Goal: Task Accomplishment & Management: Manage account settings

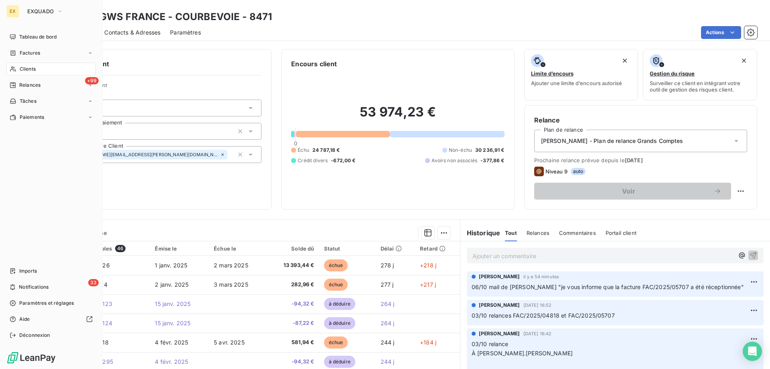
click at [22, 63] on div "Clients" at bounding box center [50, 69] width 89 height 13
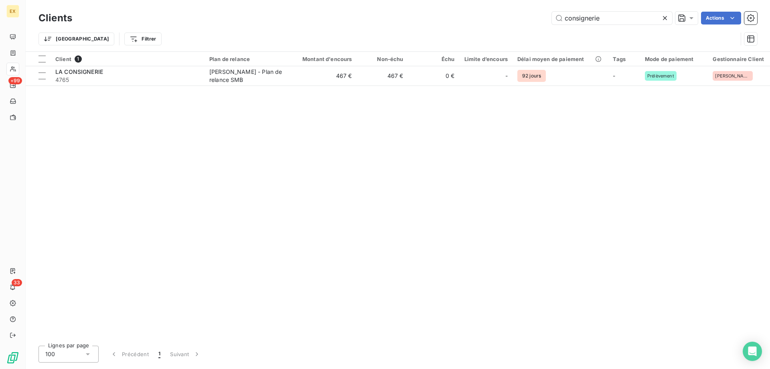
drag, startPoint x: 606, startPoint y: 19, endPoint x: 496, endPoint y: 17, distance: 110.3
click at [495, 19] on div "consignerie Actions" at bounding box center [420, 18] width 676 height 13
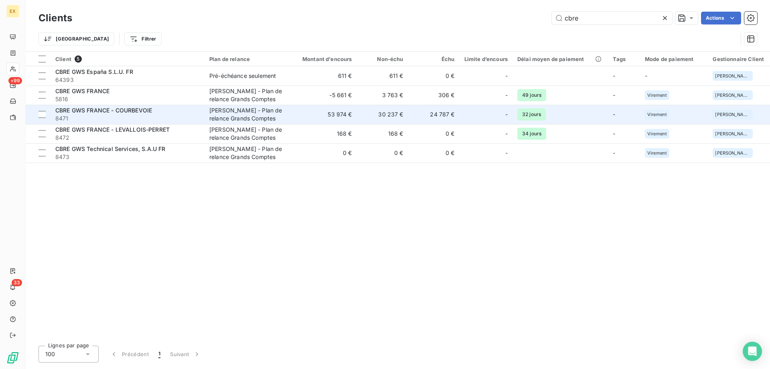
type input "cbre"
click at [152, 112] on span "CBRE GWS FRANCE - COURBEVOIE" at bounding box center [103, 110] width 97 height 7
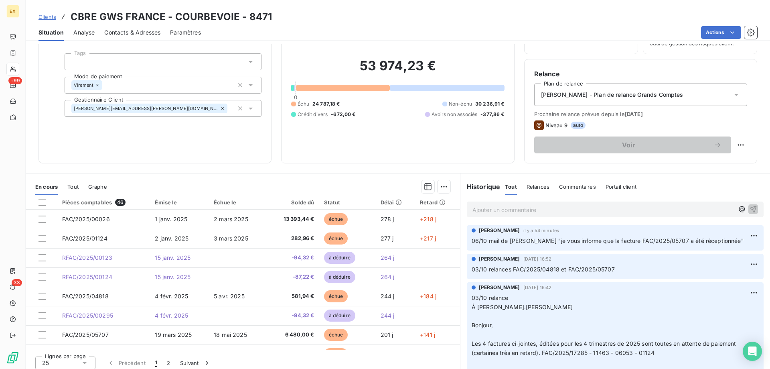
scroll to position [51, 0]
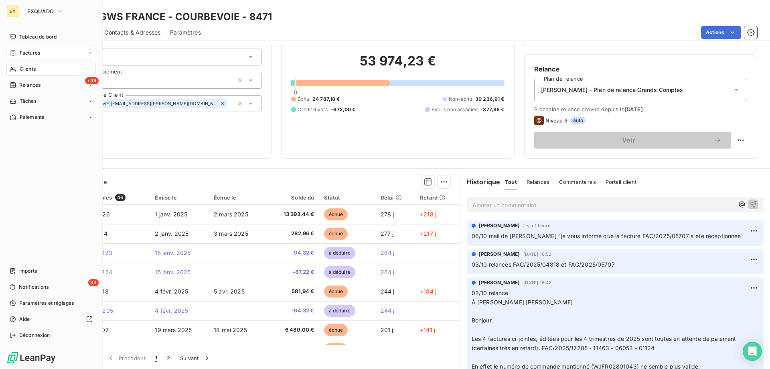
click at [14, 51] on icon at bounding box center [13, 53] width 7 height 6
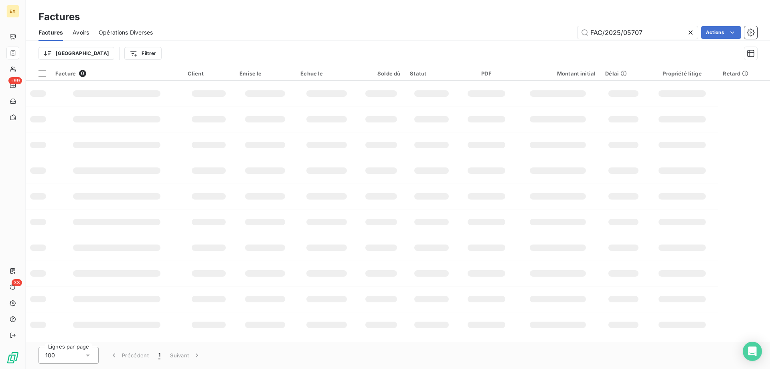
drag, startPoint x: 648, startPoint y: 37, endPoint x: 523, endPoint y: 42, distance: 124.9
click at [524, 43] on div "Factures Avoirs Opérations Diverses FAC/2025/05707 Actions Trier Filtrer" at bounding box center [398, 45] width 745 height 42
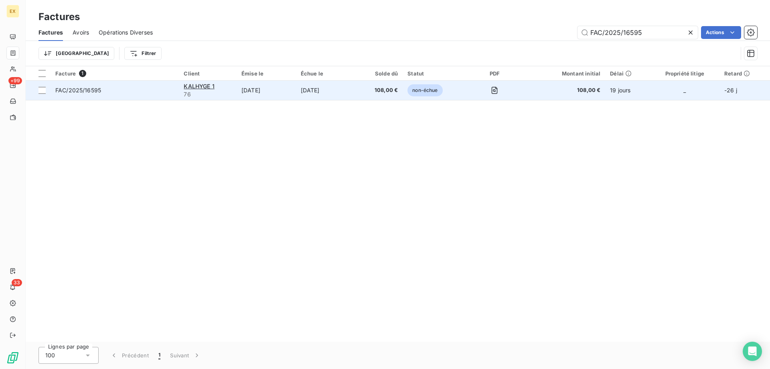
type input "FAC/2025/16595"
click at [89, 94] on div "FAC/2025/16595" at bounding box center [78, 90] width 46 height 8
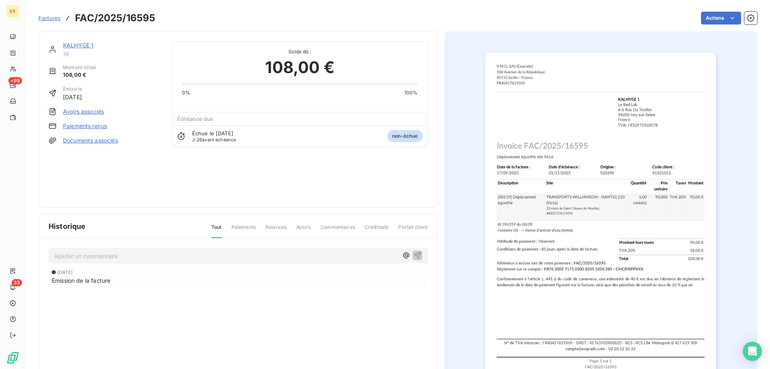
click at [79, 47] on link "KALHYGE 1" at bounding box center [78, 45] width 30 height 7
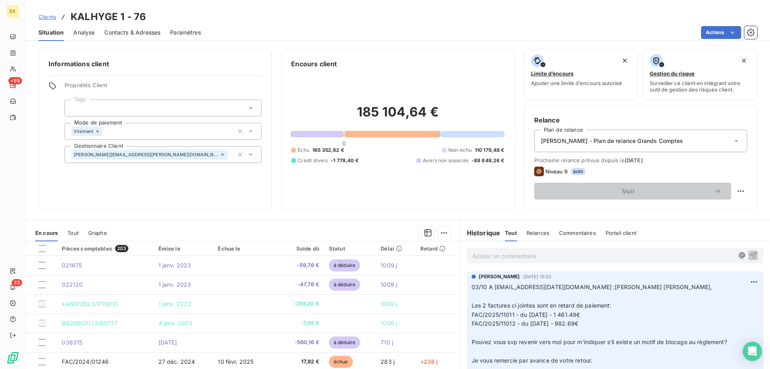
click at [605, 256] on p "Ajouter un commentaire ﻿" at bounding box center [604, 256] width 262 height 10
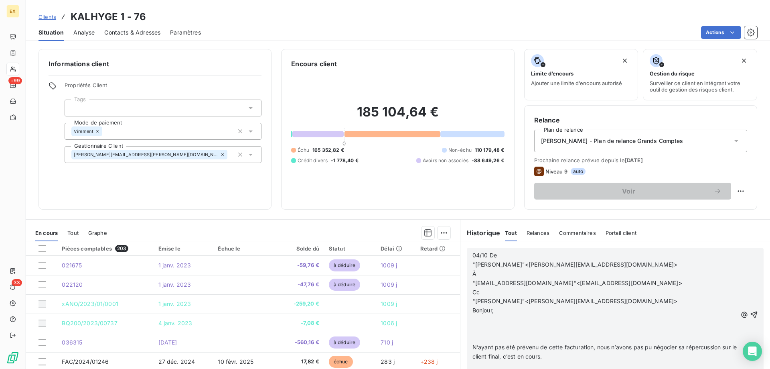
click at [499, 338] on p "﻿" at bounding box center [605, 337] width 265 height 9
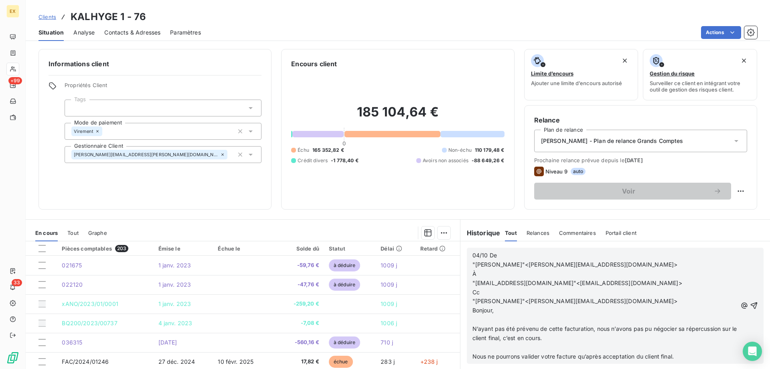
click at [588, 328] on span "N’ayant pas été prévenu de cette facturation, nous n’avons pas pu négocier sa r…" at bounding box center [606, 333] width 266 height 16
click at [751, 306] on icon "button" at bounding box center [754, 305] width 7 height 7
